Goal: Communication & Community: Answer question/provide support

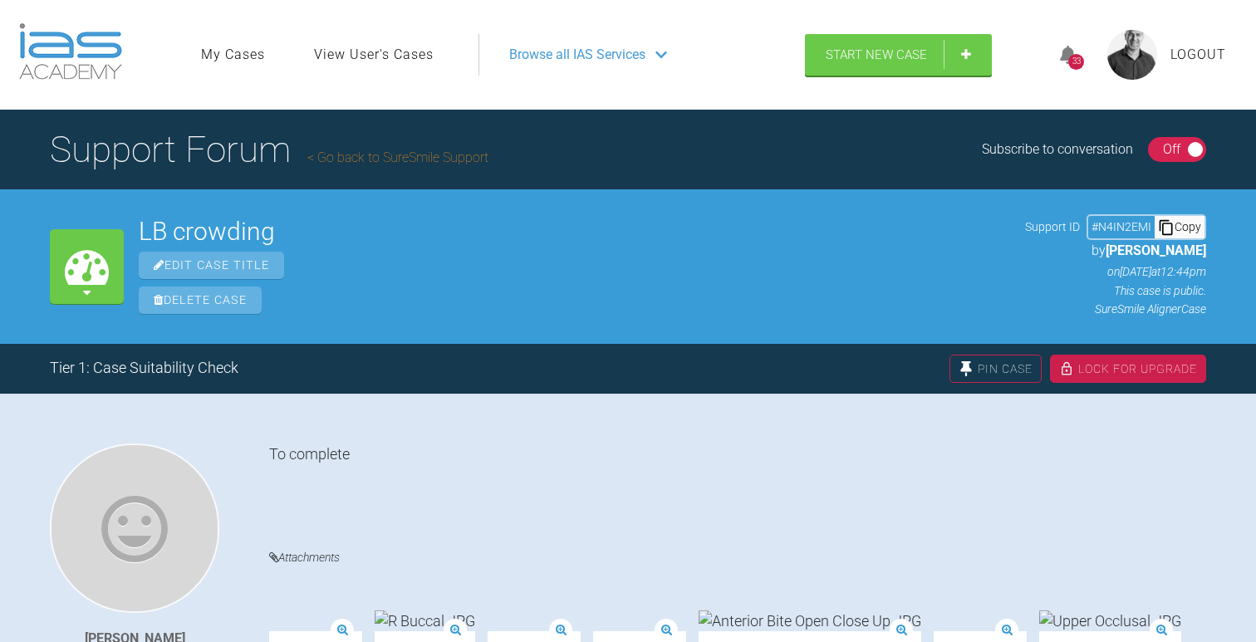
click at [1074, 58] on div "33" at bounding box center [1076, 62] width 16 height 16
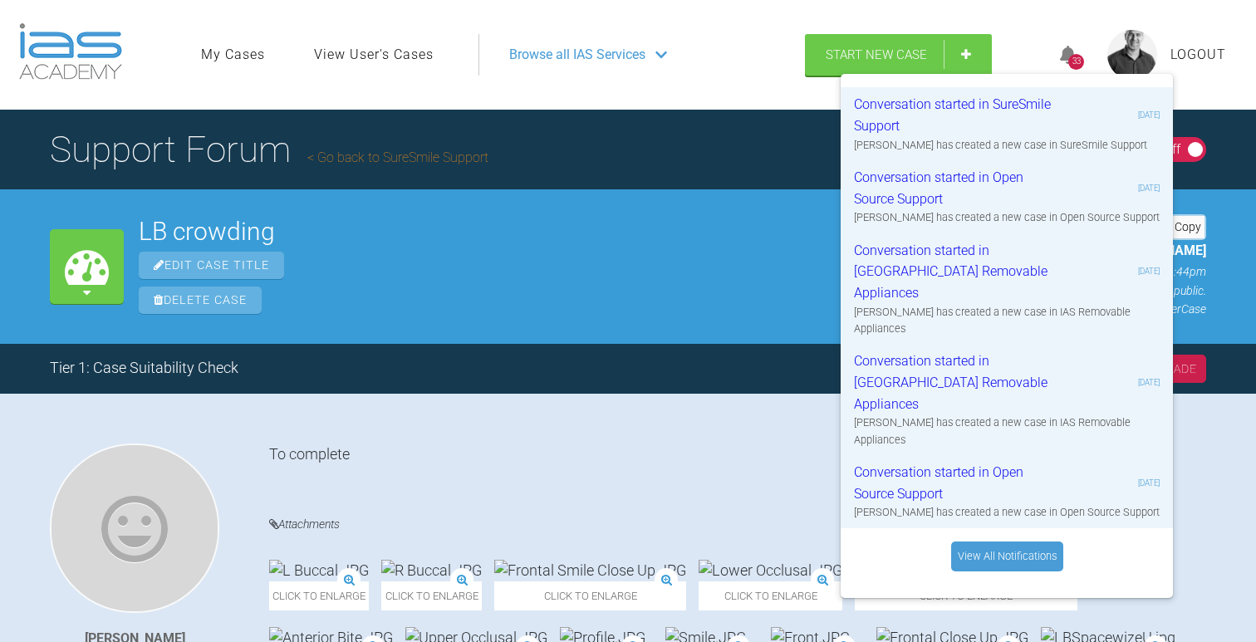
click at [597, 252] on div "Edit Case Title" at bounding box center [574, 265] width 871 height 27
click at [399, 158] on link "Go back to SureSmile Support" at bounding box center [397, 158] width 181 height 16
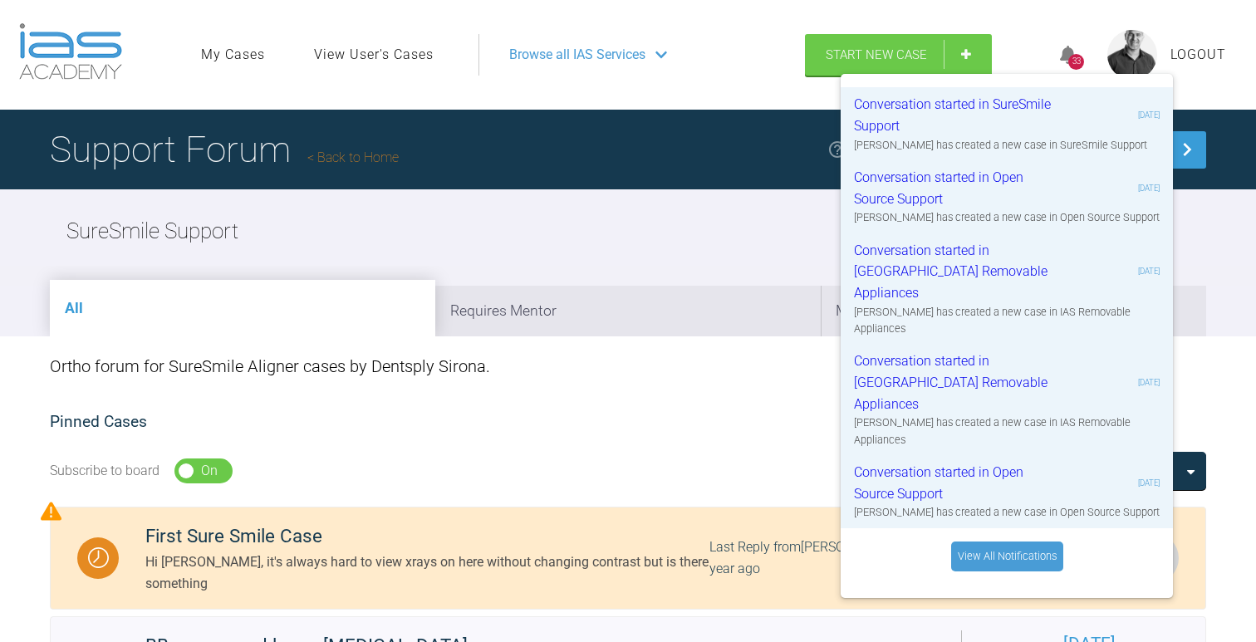
click at [377, 154] on link "Back to Home" at bounding box center [352, 158] width 91 height 16
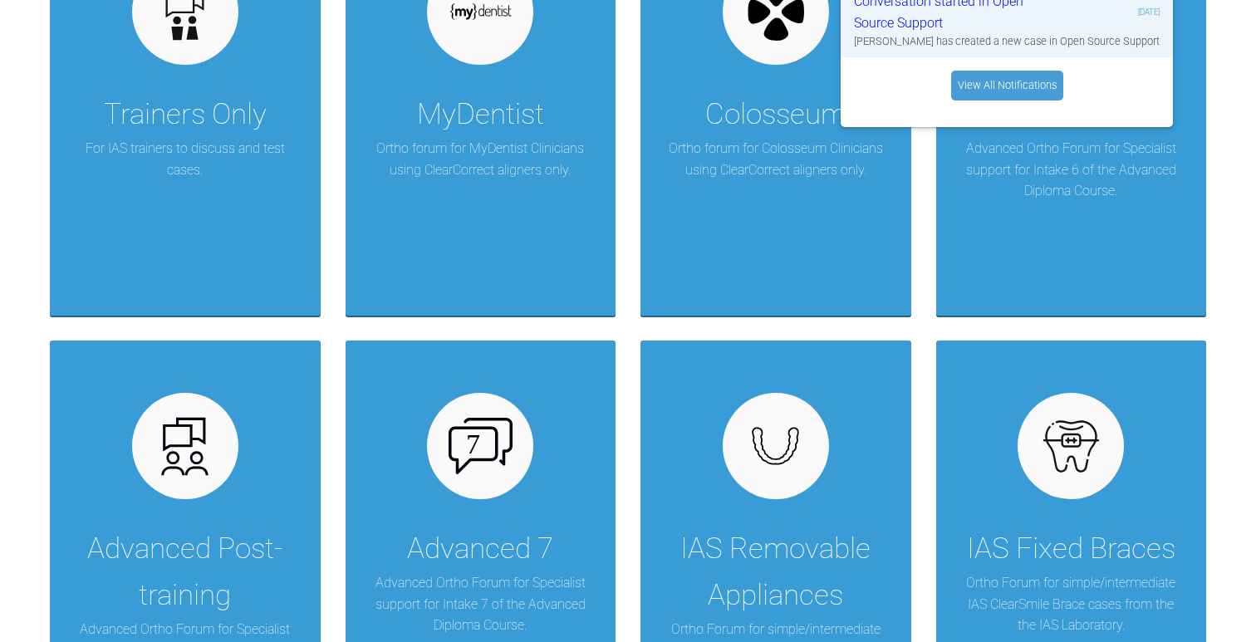
scroll to position [86, 0]
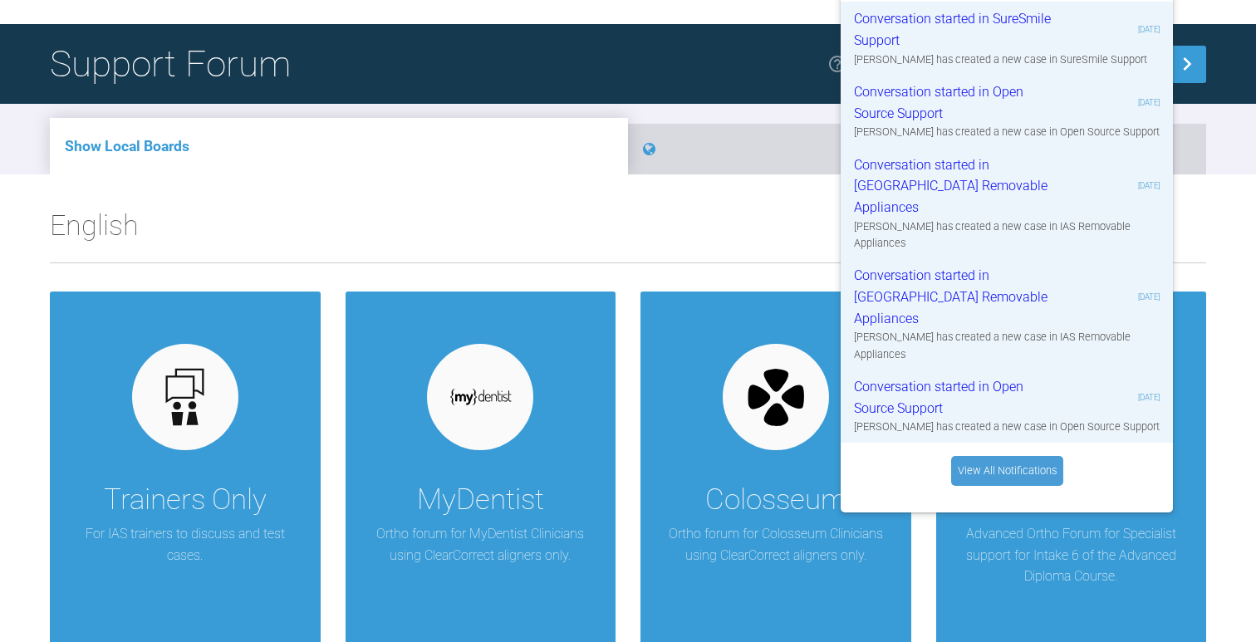
click at [711, 150] on li "Show Global Boards" at bounding box center [917, 149] width 578 height 51
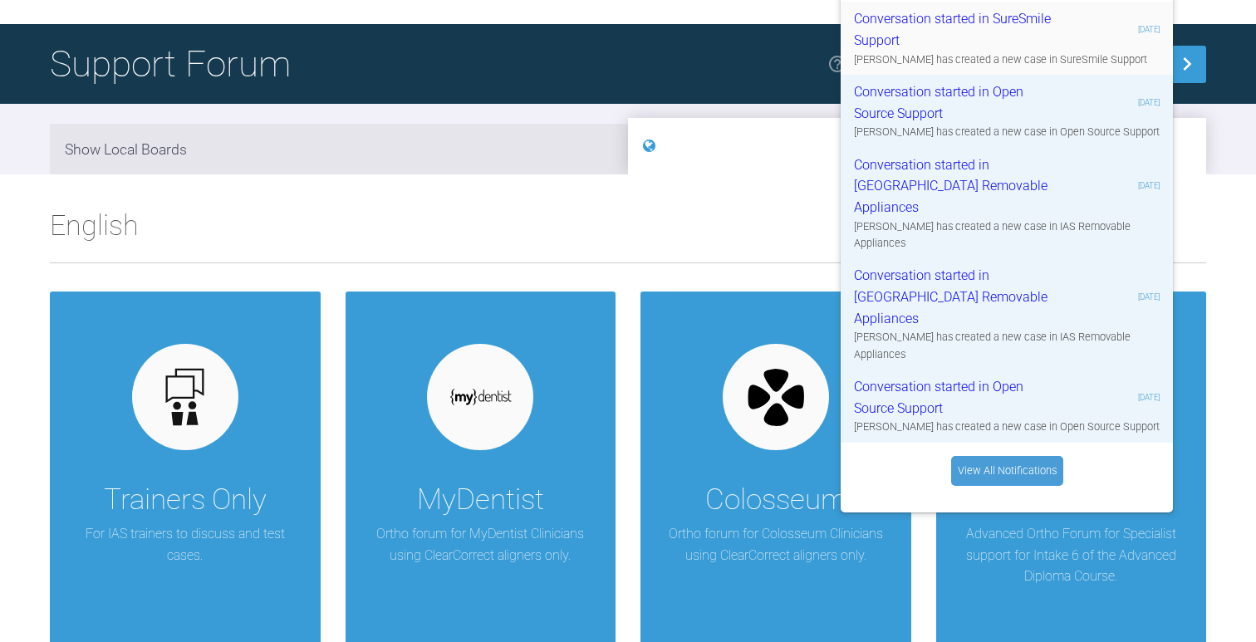
click at [851, 2] on div "Conversation started in SureSmile Support 2 days, 19 hours ago Lisa Smith has c…" at bounding box center [1007, 38] width 332 height 73
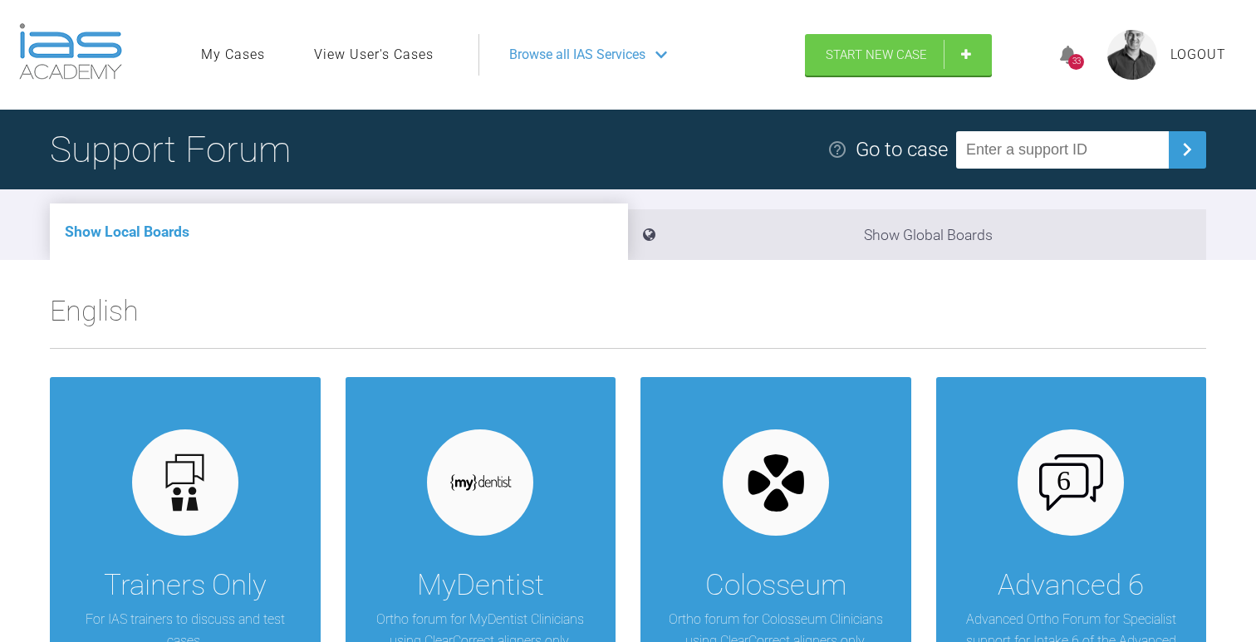
scroll to position [86, 0]
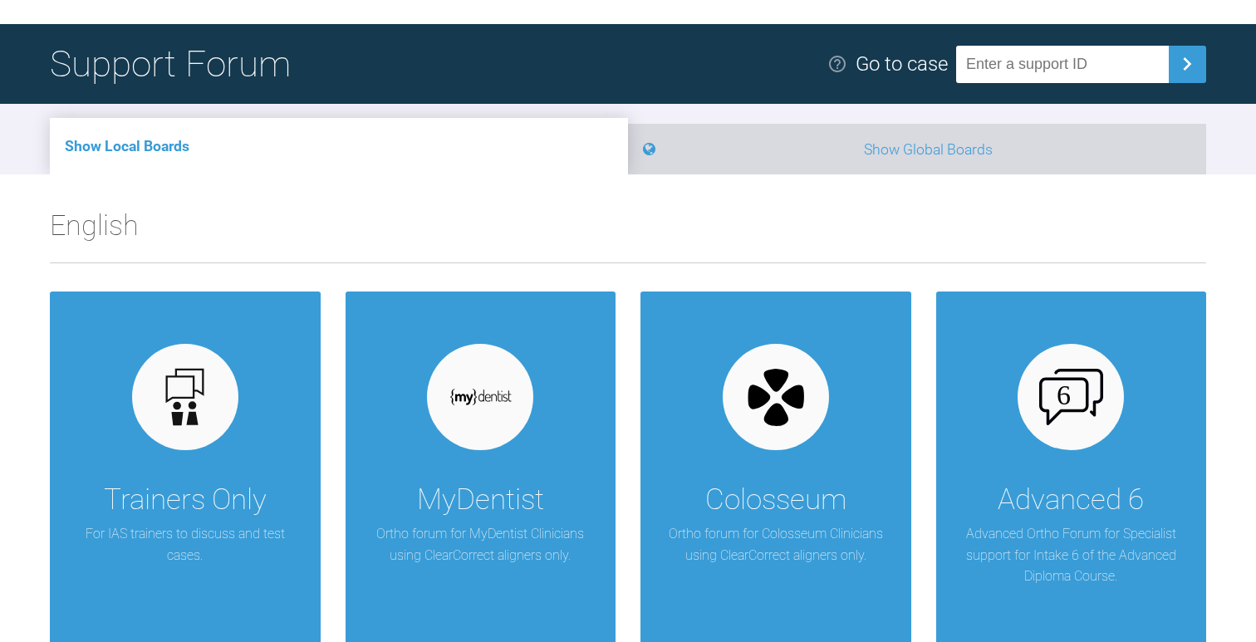
click at [900, 168] on li "Show Global Boards" at bounding box center [917, 149] width 578 height 51
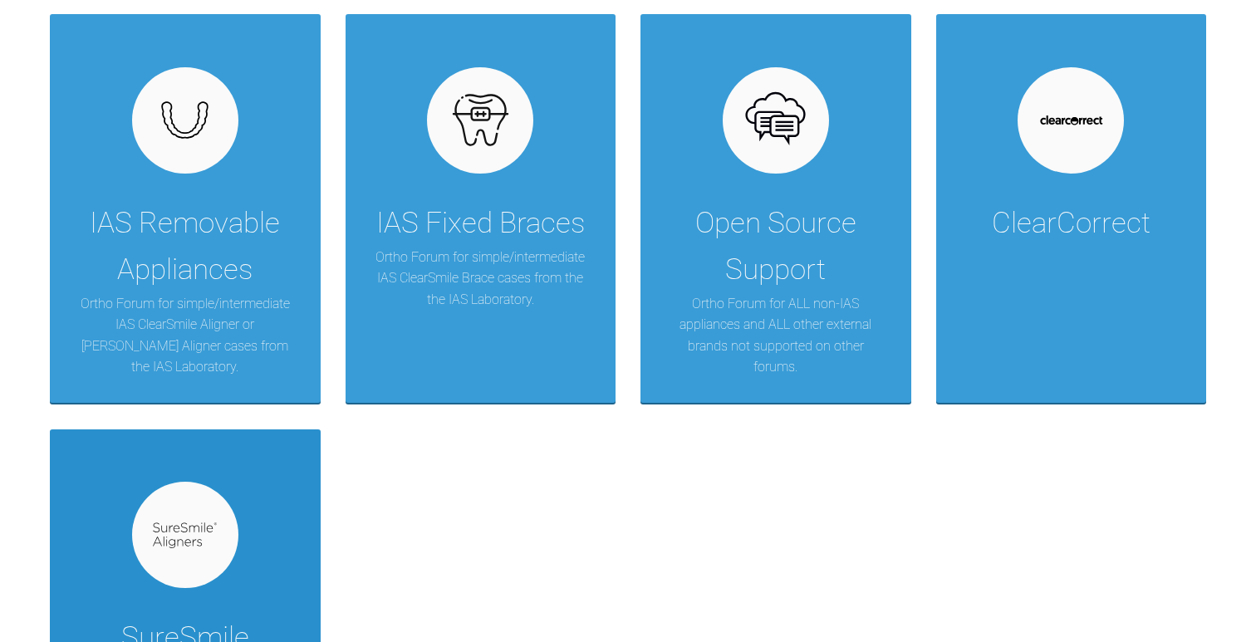
click at [148, 506] on div at bounding box center [185, 535] width 106 height 106
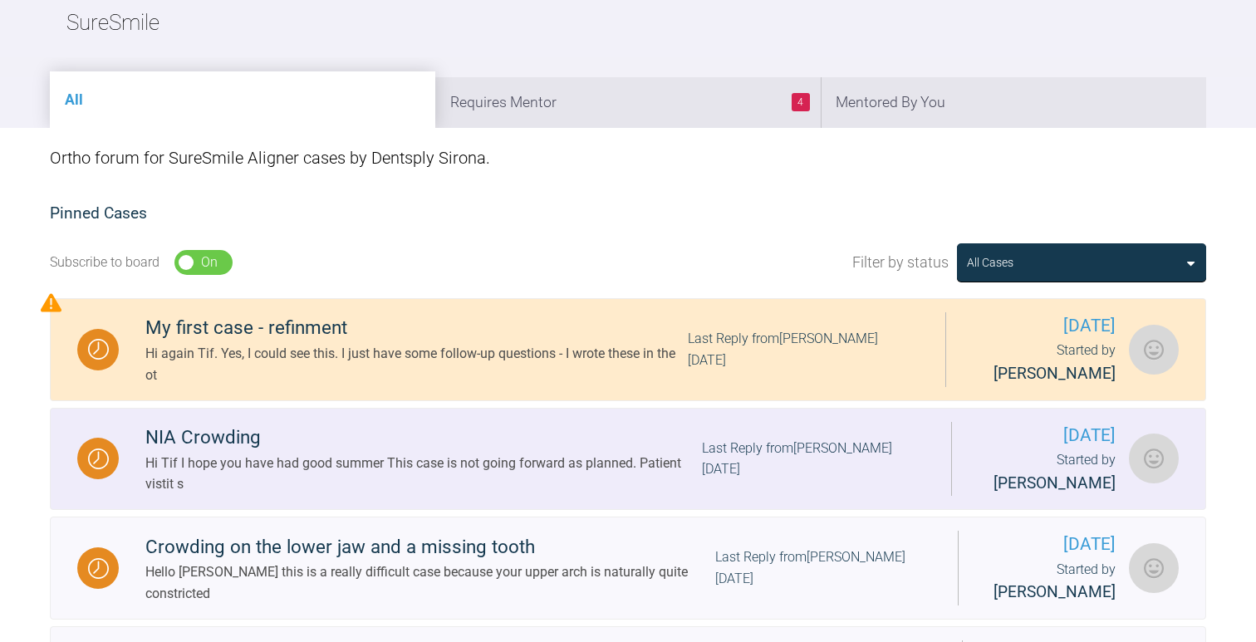
scroll to position [258, 0]
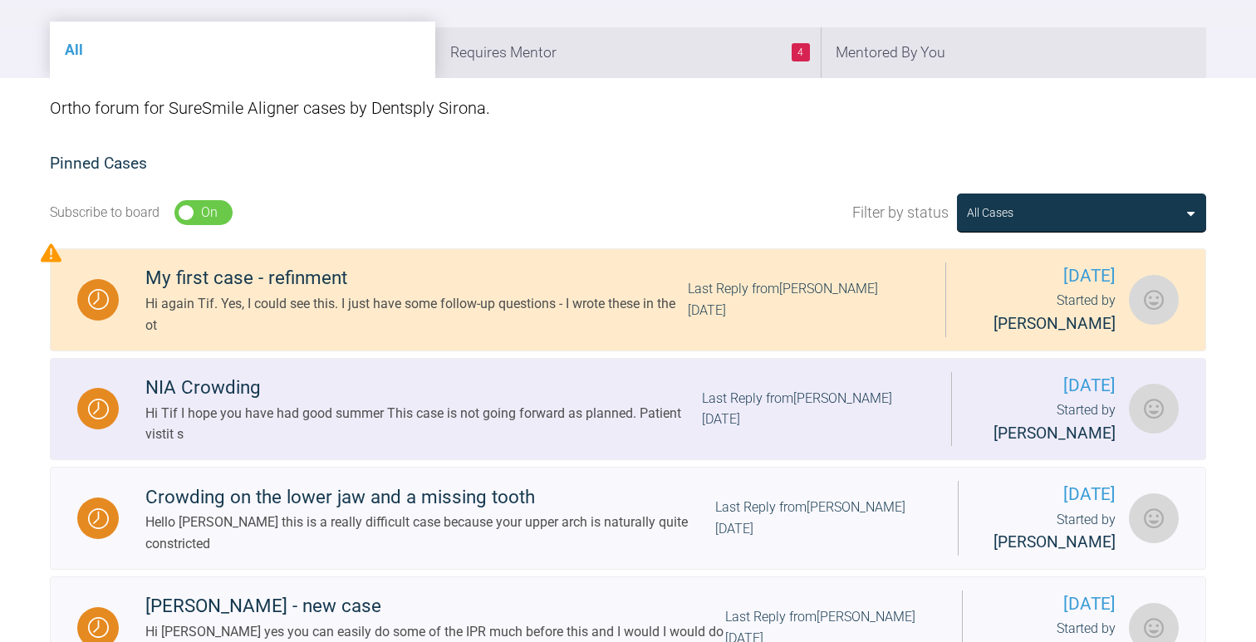
click at [273, 432] on div "Hi Tif I hope you have had good summer This case is not going forward as planne…" at bounding box center [423, 424] width 556 height 42
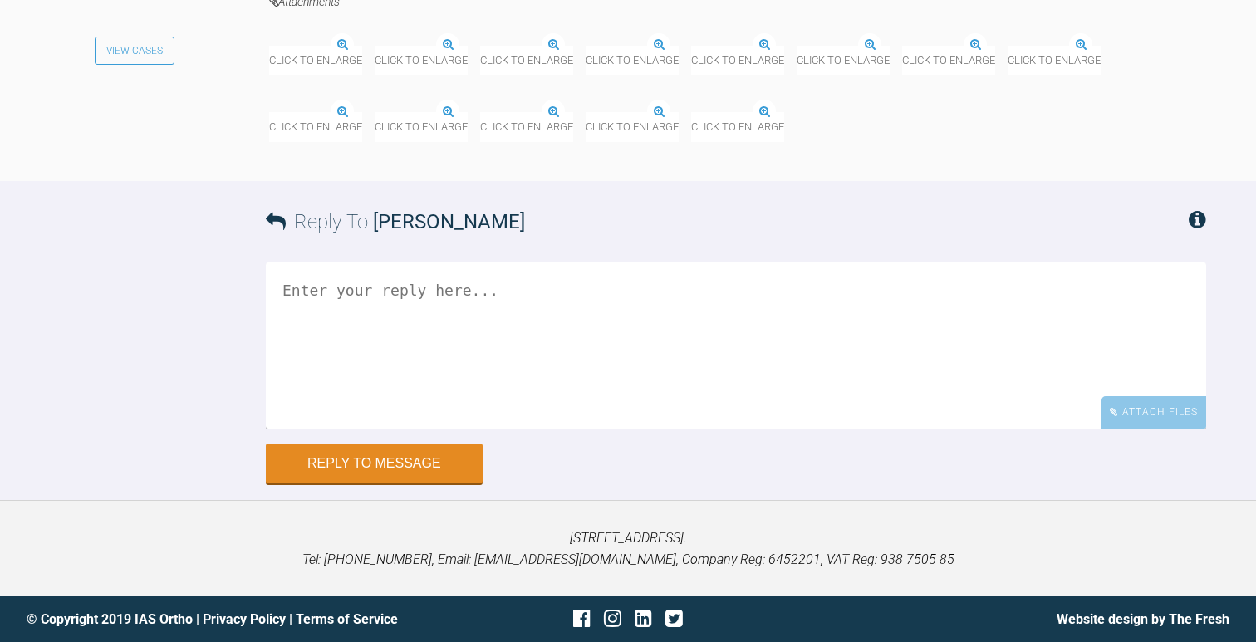
scroll to position [11455, 0]
click at [797, 47] on img at bounding box center [797, 47] width 0 height 0
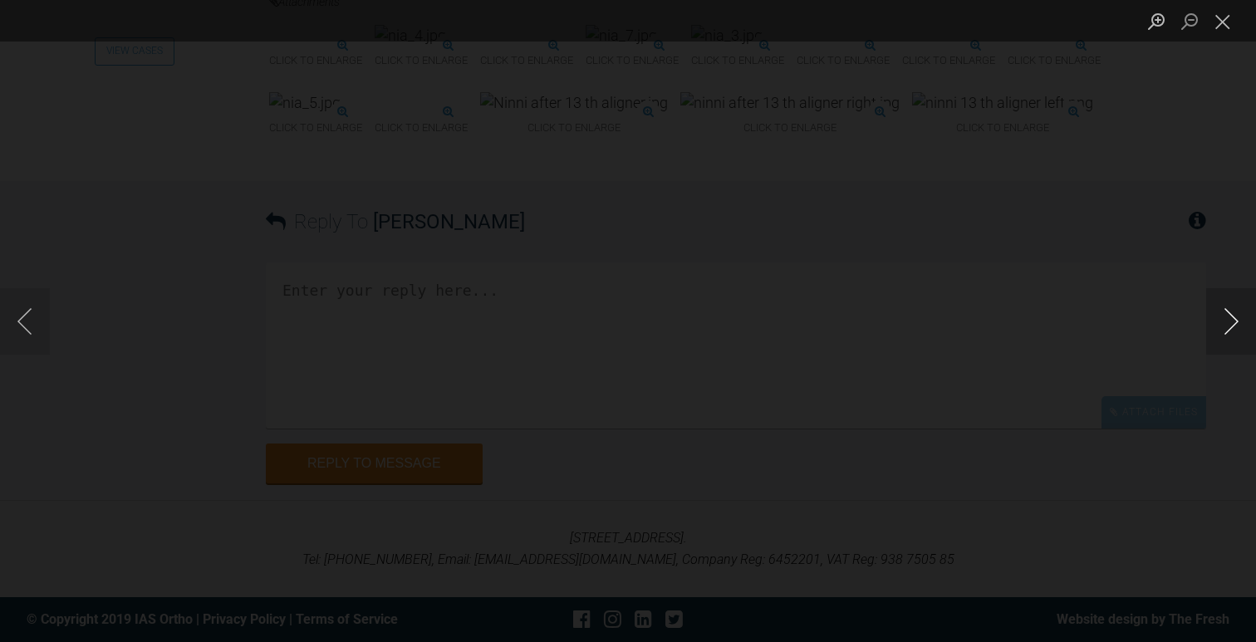
click at [1233, 322] on button "Next image" at bounding box center [1231, 321] width 50 height 66
click at [1221, 23] on button "Close lightbox" at bounding box center [1222, 21] width 33 height 29
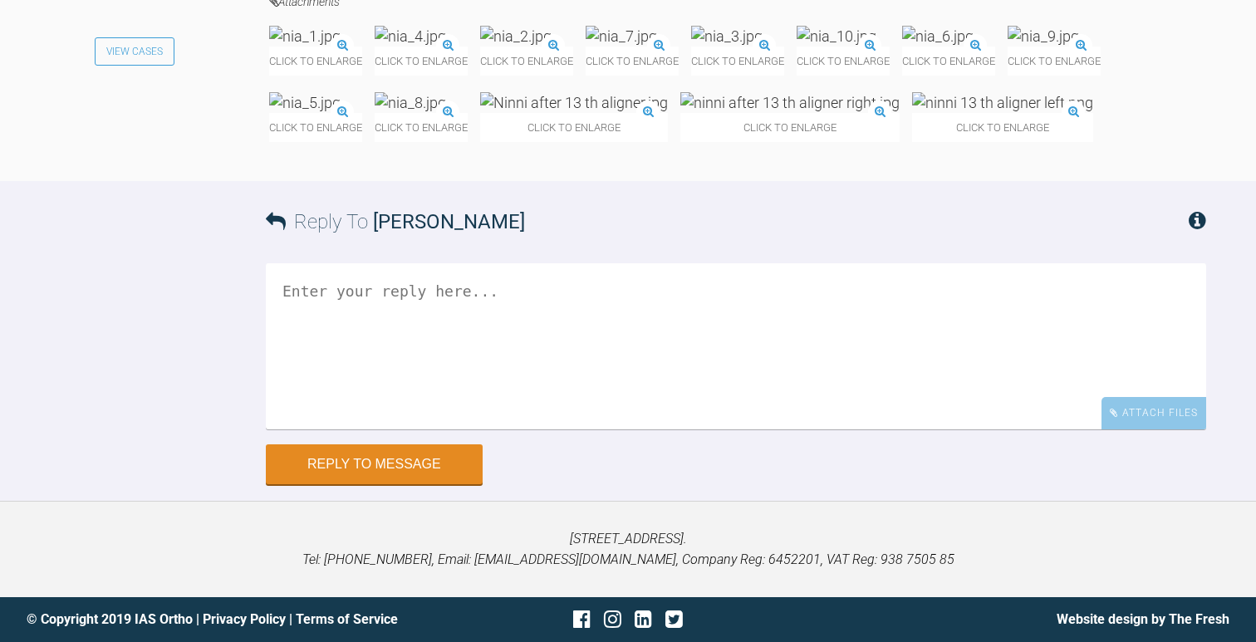
scroll to position [11843, 0]
click at [417, 429] on textarea at bounding box center [736, 346] width 940 height 166
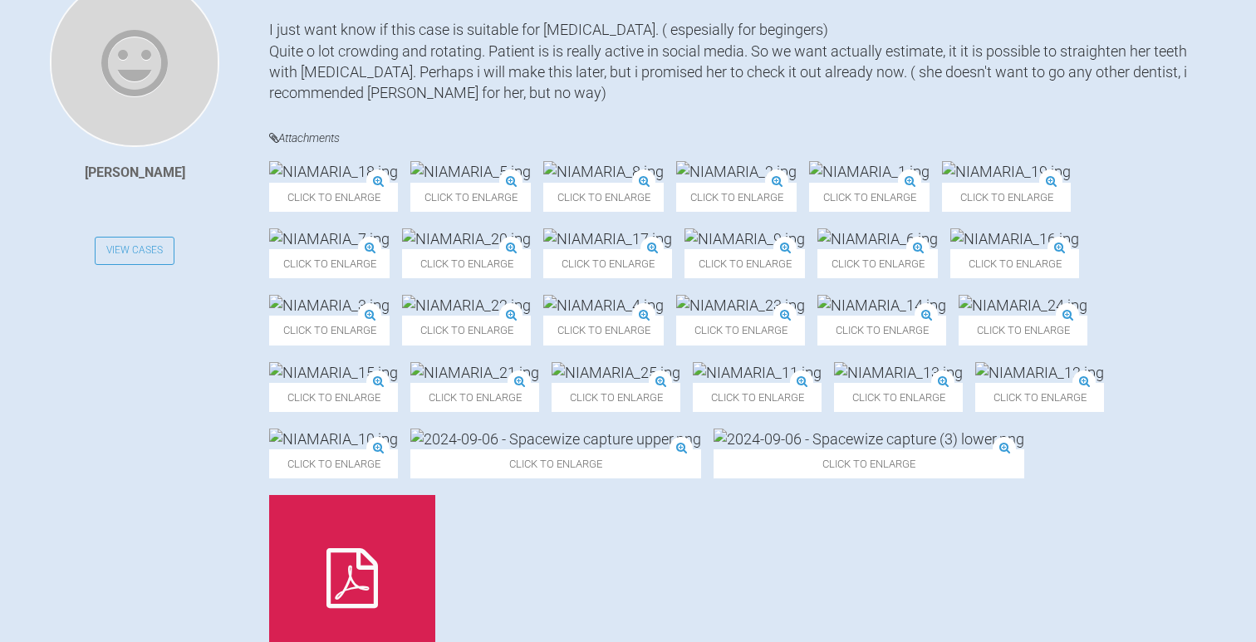
scroll to position [0, 0]
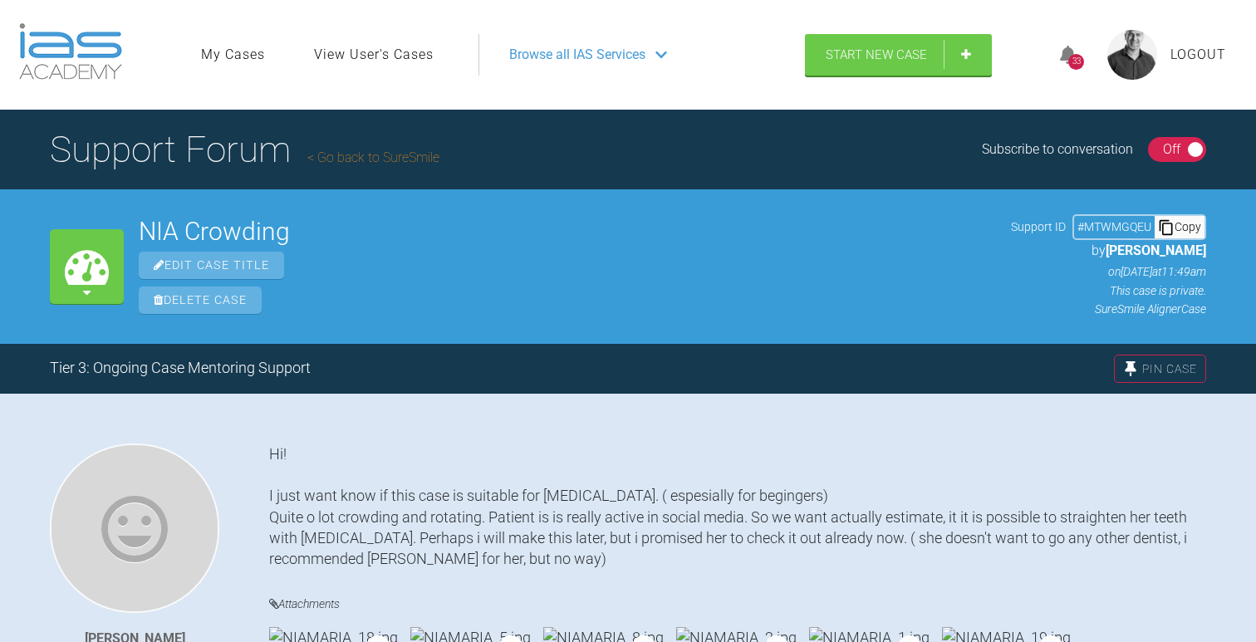
click at [1179, 150] on div "Off" at bounding box center [1171, 150] width 17 height 22
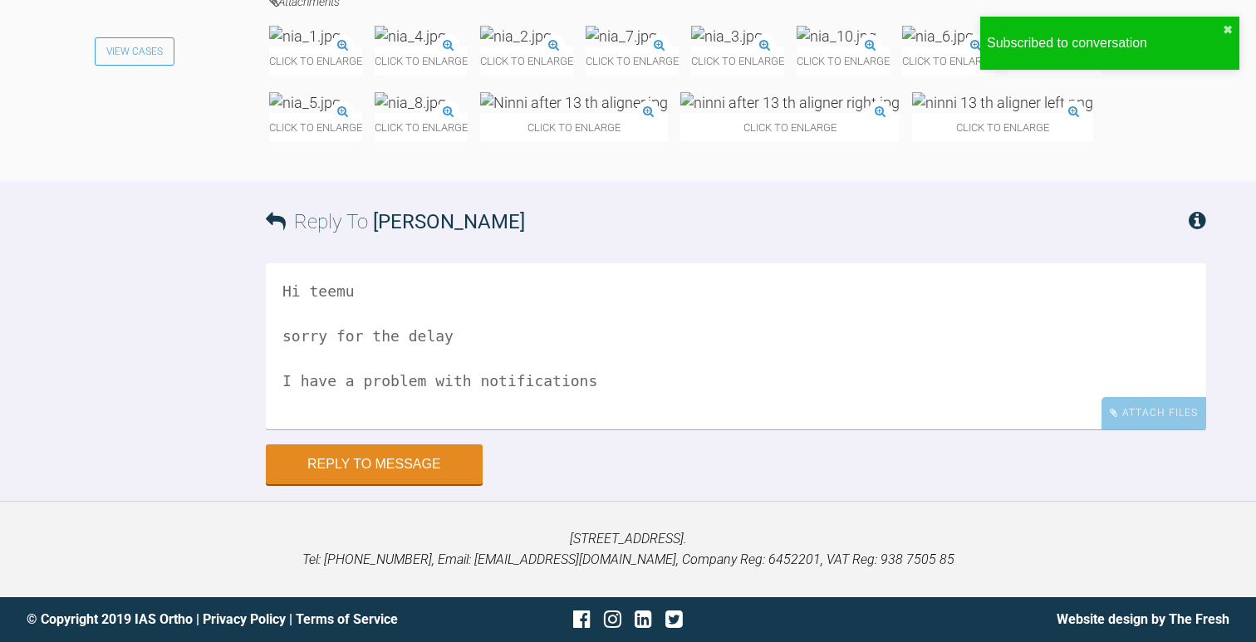
scroll to position [11949, 0]
click at [646, 386] on textarea "Hi teemu sorry for the delay I have a problem with notifications" at bounding box center [736, 346] width 940 height 166
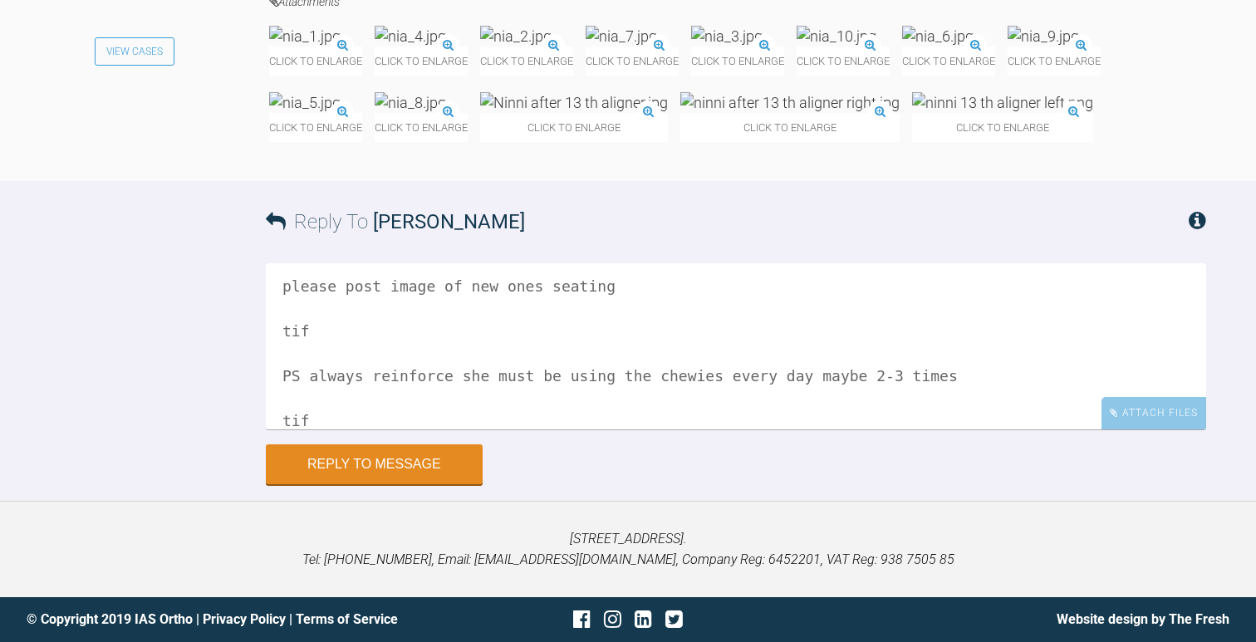
scroll to position [319, 0]
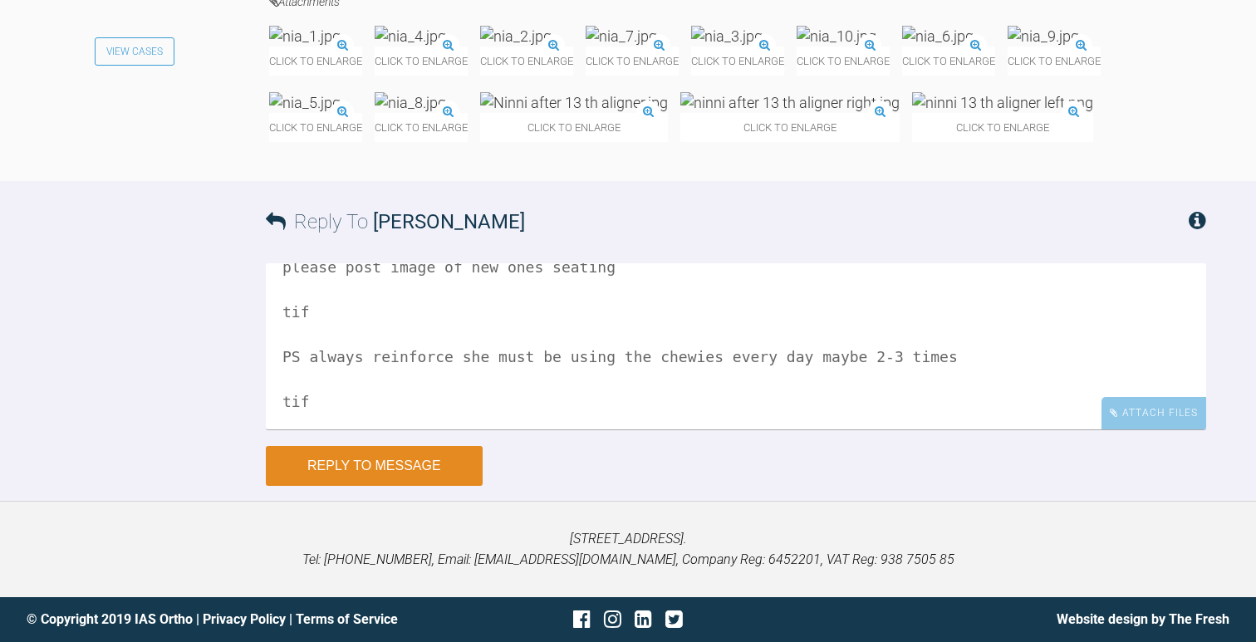
type textarea "Hi teemu sorry for the delay I have a problem with notifications but should be …"
click at [409, 478] on button "Reply to Message" at bounding box center [374, 466] width 217 height 40
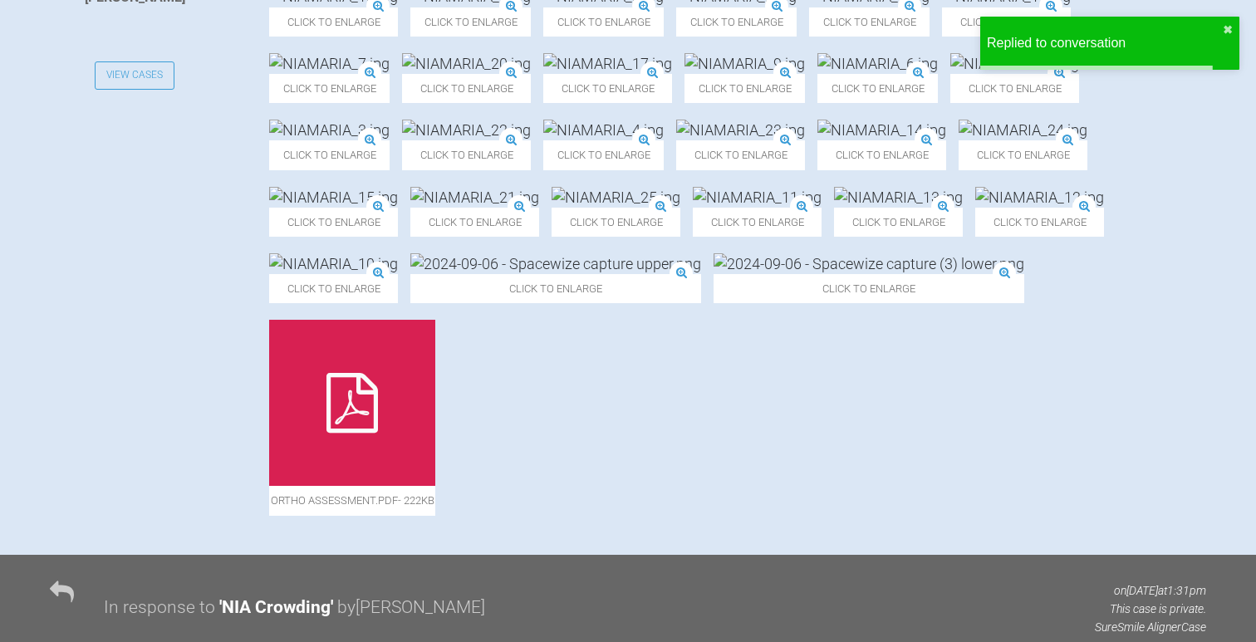
scroll to position [0, 0]
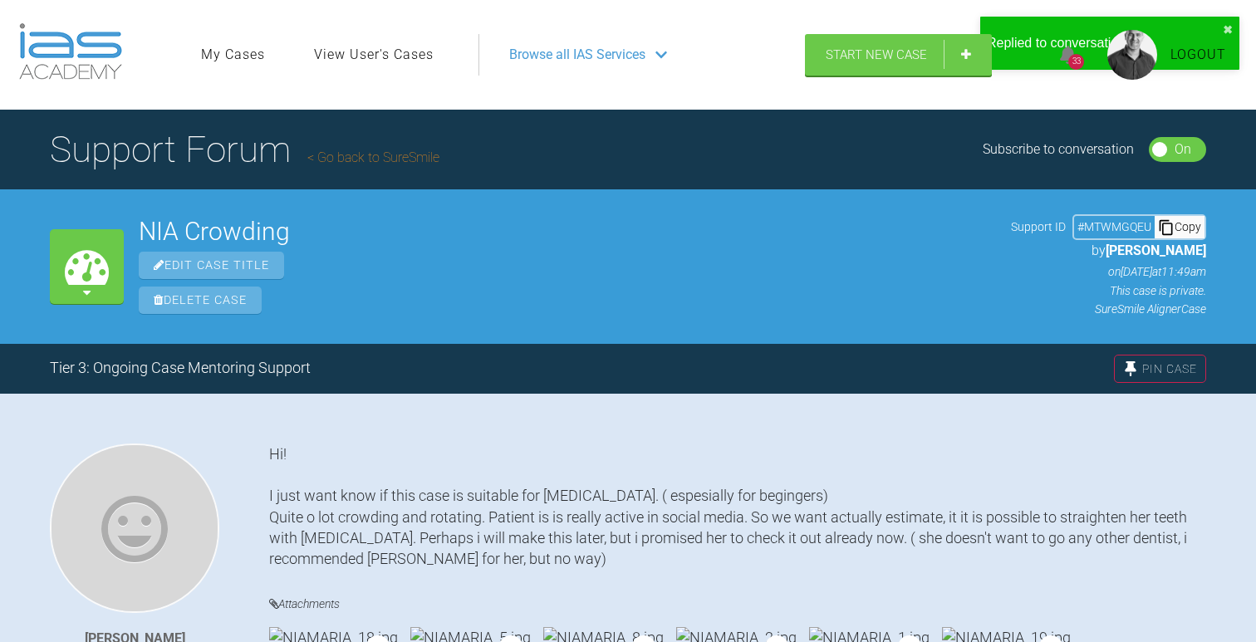
click at [394, 159] on link "Go back to SureSmile" at bounding box center [373, 158] width 132 height 16
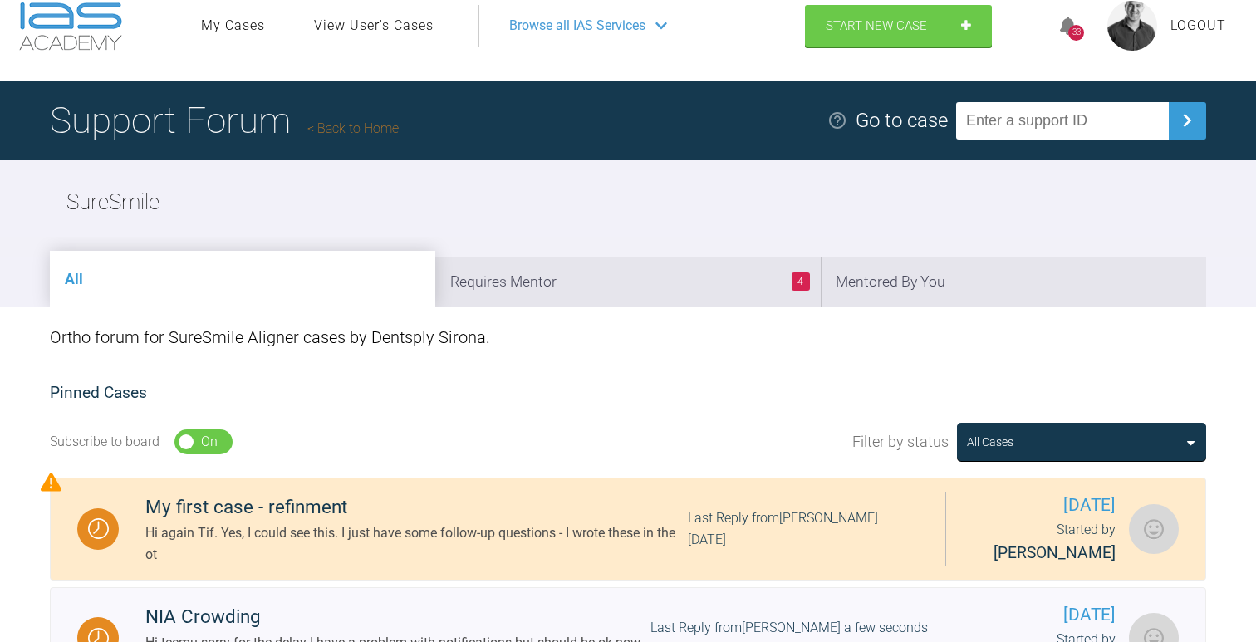
scroll to position [32, 0]
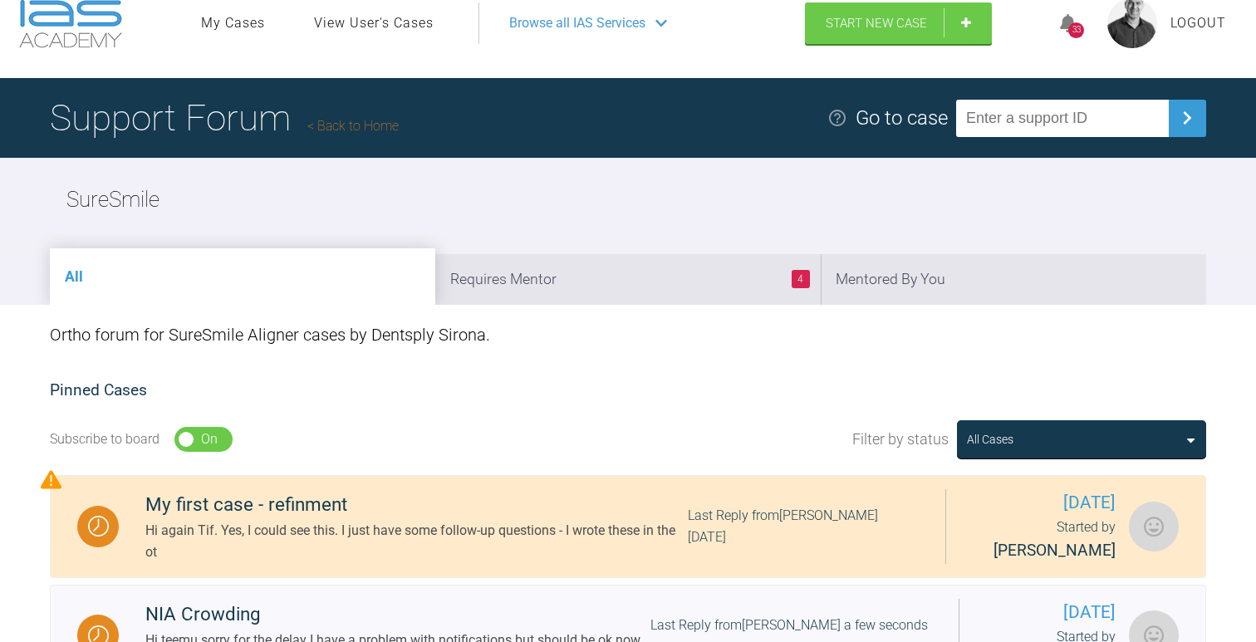
click at [397, 122] on link "Back to Home" at bounding box center [352, 126] width 91 height 16
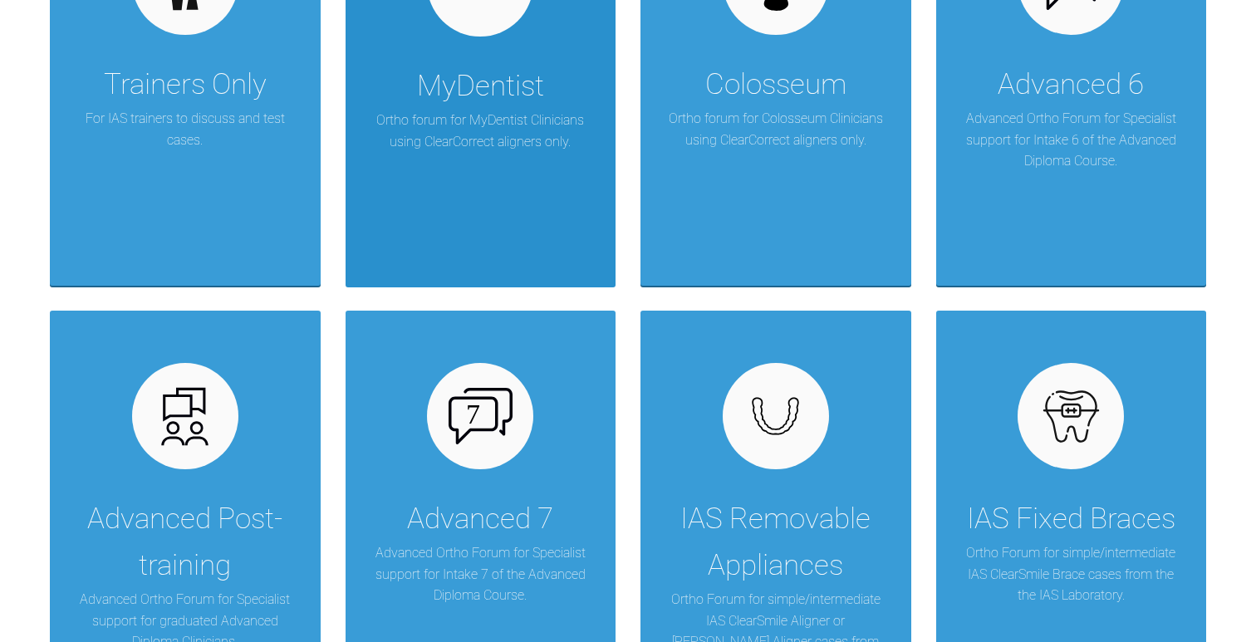
scroll to position [502, 0]
